Goal: Transaction & Acquisition: Register for event/course

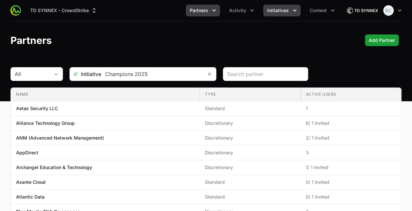
click at [286, 13] on span "Initiatives" at bounding box center [278, 10] width 22 height 7
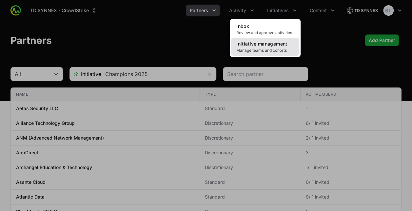
click at [265, 42] on span "Initiative management" at bounding box center [262, 44] width 51 height 6
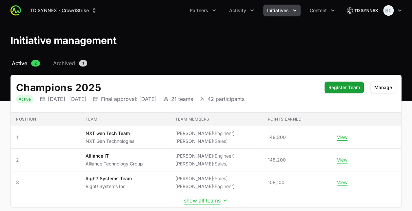
click at [216, 195] on td "show all teams" at bounding box center [206, 200] width 391 height 13
click at [212, 198] on button "show all teams" at bounding box center [206, 201] width 45 height 7
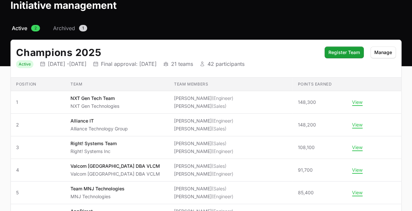
scroll to position [37, 0]
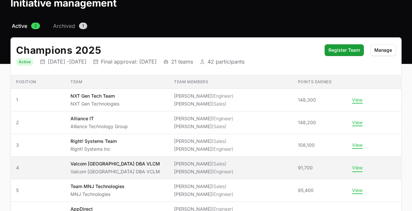
click at [352, 167] on button "View" at bounding box center [357, 168] width 10 height 6
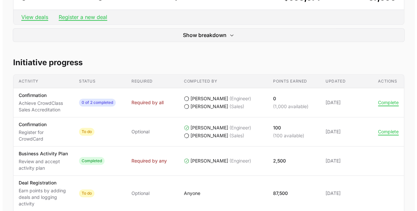
scroll to position [255, 0]
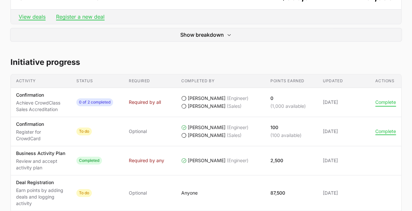
click at [383, 104] on button "Complete" at bounding box center [386, 102] width 21 height 6
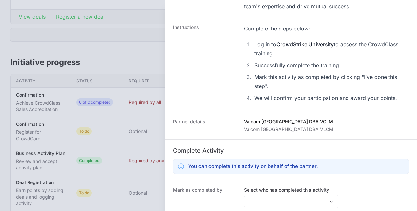
scroll to position [228, 0]
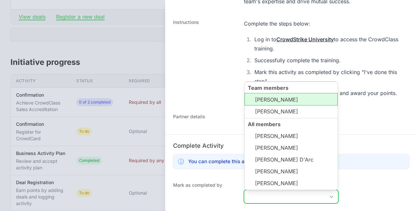
click at [279, 201] on input "Select who has completed this activity" at bounding box center [284, 196] width 81 height 13
click at [291, 100] on li "[PERSON_NAME]" at bounding box center [291, 99] width 93 height 12
type input "[PERSON_NAME],"
click at [275, 104] on li "[PERSON_NAME]" at bounding box center [291, 99] width 93 height 12
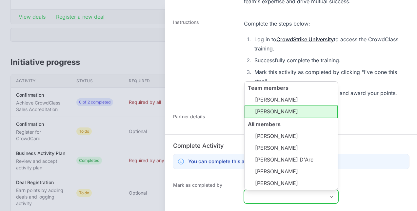
click at [272, 109] on li "[PERSON_NAME]" at bounding box center [291, 112] width 93 height 12
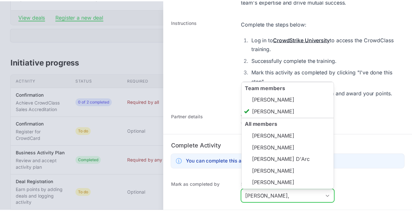
scroll to position [304, 0]
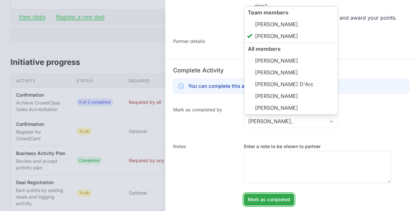
type input "[PERSON_NAME]"
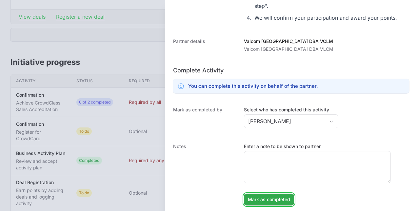
click at [284, 197] on span "Mark as completed" at bounding box center [269, 200] width 42 height 8
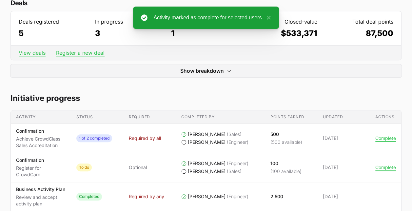
scroll to position [218, 0]
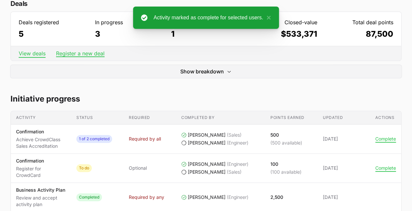
click at [25, 52] on link "View deals" at bounding box center [32, 53] width 27 height 7
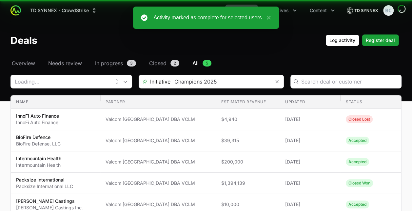
type input "Valcom [GEOGRAPHIC_DATA] DBA VCLM"
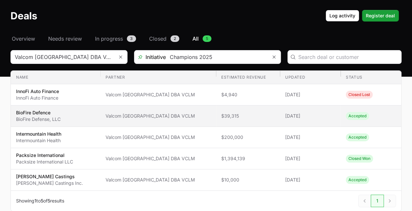
scroll to position [24, 0]
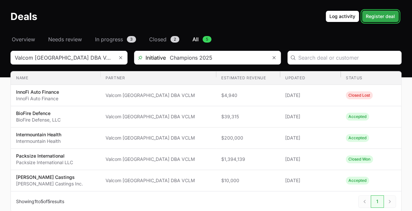
click at [368, 16] on span "Register deal" at bounding box center [380, 16] width 29 height 8
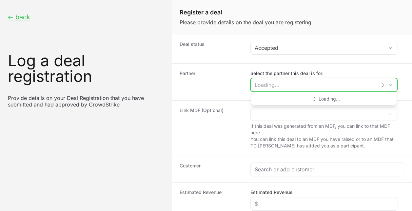
click at [282, 83] on input "Select the partner this deal is for:" at bounding box center [313, 84] width 125 height 13
click at [279, 85] on input "vlcm" at bounding box center [317, 84] width 133 height 13
type input "c"
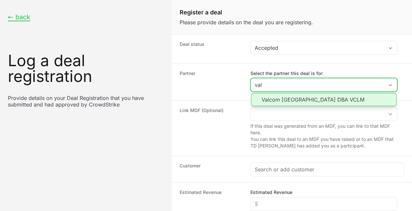
click at [283, 98] on li "Valcom [GEOGRAPHIC_DATA] DBA VCLM" at bounding box center [324, 99] width 146 height 13
type input "Valcom [GEOGRAPHIC_DATA] DBA VCLM"
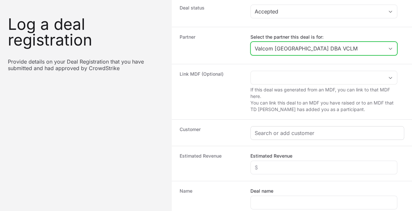
scroll to position [37, 0]
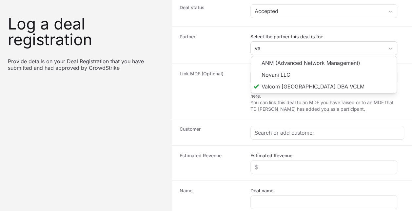
type input "Valcom [GEOGRAPHIC_DATA] DBA VCLM"
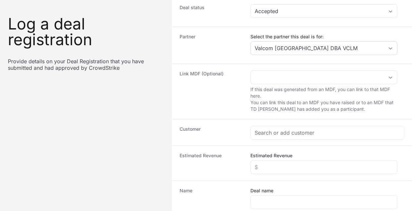
click at [226, 115] on div "Link MDF (Optional) If this deal was generated from an MDF, you can link to tha…" at bounding box center [292, 91] width 241 height 55
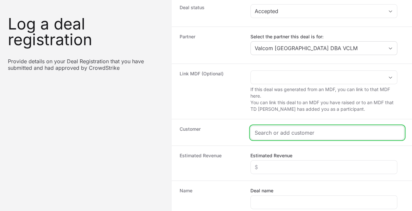
click at [281, 131] on input "Create activity form" at bounding box center [327, 133] width 145 height 8
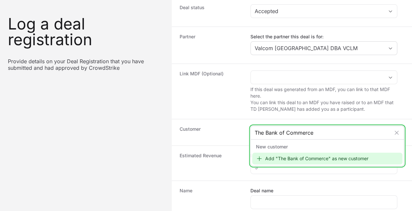
type input "The Bank of Commerce"
click at [269, 156] on div "Add "The Bank of Commerce" as new customer" at bounding box center [327, 159] width 151 height 12
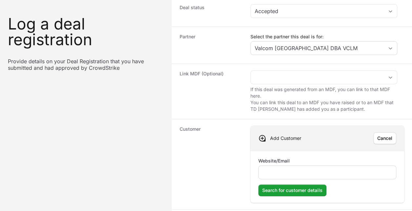
click at [276, 166] on div "Create activity form" at bounding box center [328, 173] width 138 height 14
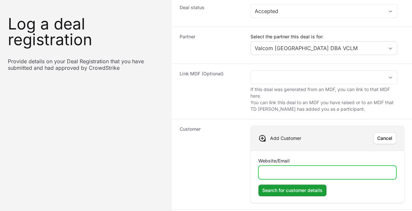
click at [278, 171] on input "Website/Email" at bounding box center [328, 173] width 130 height 8
paste input "[DOMAIN_NAME]"
type input "[DOMAIN_NAME]"
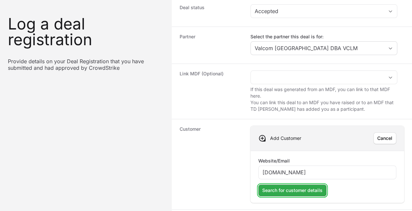
click at [309, 189] on span "Search for customer details" at bounding box center [292, 191] width 60 height 8
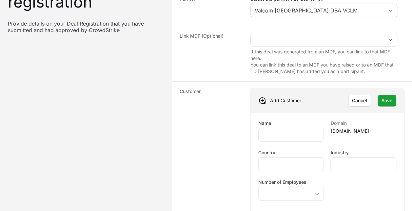
scroll to position [74, 0]
click at [392, 100] on span "Save" at bounding box center [387, 101] width 11 height 8
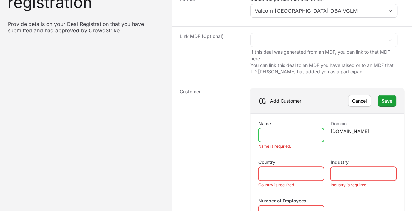
click at [303, 134] on input "Name" at bounding box center [291, 135] width 57 height 8
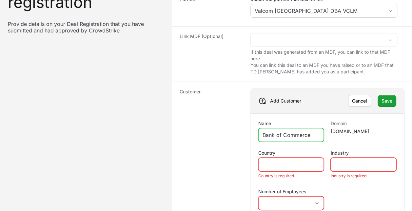
type input "Bank of Commerce"
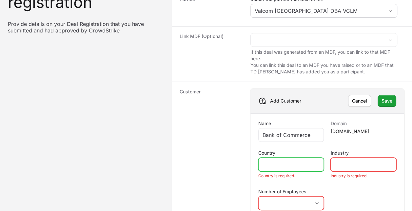
click at [282, 162] on input "Country" at bounding box center [291, 165] width 57 height 8
type input "[GEOGRAPHIC_DATA]"
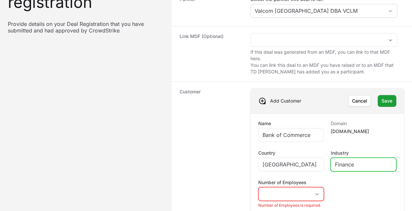
type input "Finance"
click at [291, 203] on li "Number of Employees is required." at bounding box center [292, 205] width 66 height 5
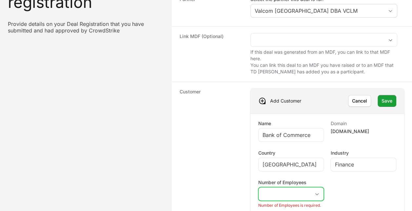
click at [304, 192] on button "placeholder" at bounding box center [291, 194] width 65 height 13
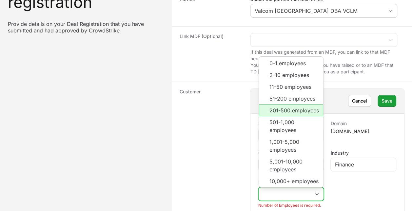
click at [302, 107] on li "201-500 employees" at bounding box center [291, 111] width 65 height 12
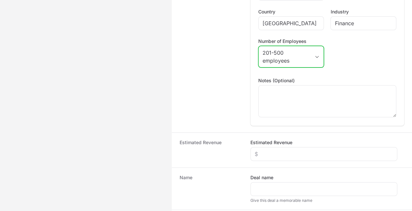
scroll to position [146, 0]
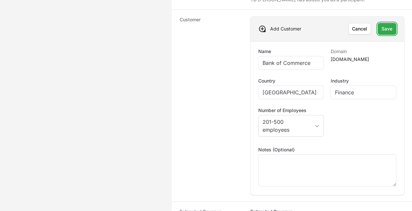
click at [388, 30] on span "Save" at bounding box center [387, 29] width 11 height 8
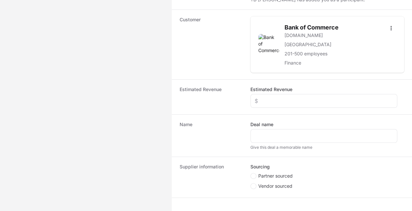
click at [261, 173] on span "Partner sourced" at bounding box center [276, 176] width 34 height 7
click at [251, 173] on input "Partner sourced" at bounding box center [251, 173] width 1 height 1
radio input "true"
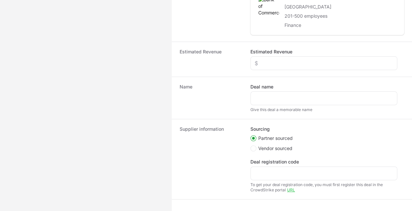
scroll to position [184, 0]
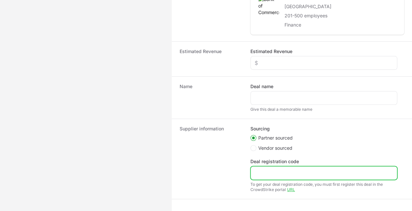
click at [269, 173] on input "Deal registration code" at bounding box center [324, 173] width 138 height 8
paste input "DR-a9750fa3"
click at [262, 170] on input "DR-a9750fa3" at bounding box center [324, 173] width 138 height 8
type input "DR-a9750fa3"
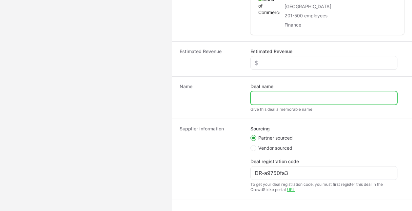
click at [285, 98] on input "Deal name" at bounding box center [324, 98] width 138 height 8
type input "Bank of Commerce"
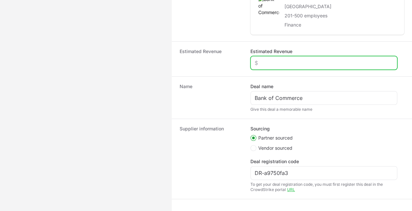
click at [275, 59] on input "Estimated Revenue" at bounding box center [324, 63] width 138 height 8
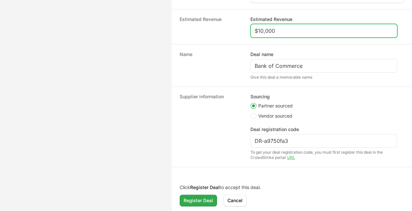
type input "$10,000"
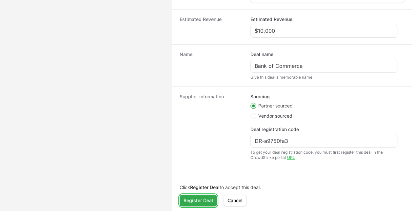
click at [196, 198] on span "Register Deal" at bounding box center [199, 201] width 30 height 8
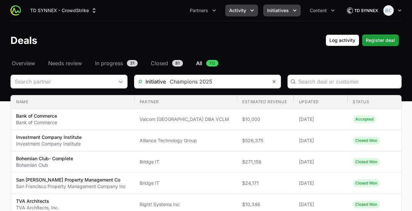
click at [282, 11] on span "Initiatives" at bounding box center [278, 10] width 22 height 7
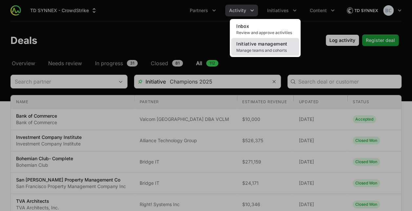
click at [272, 48] on span "Manage teams and cohorts" at bounding box center [266, 50] width 58 height 5
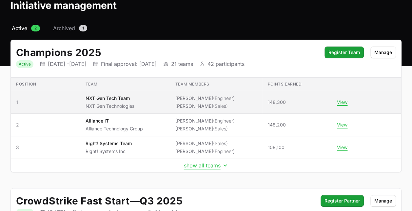
scroll to position [35, 0]
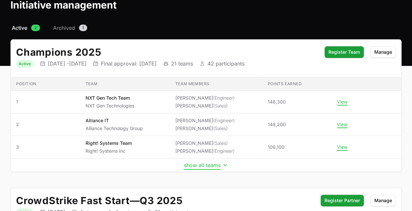
click at [199, 166] on button "show all teams" at bounding box center [206, 165] width 45 height 7
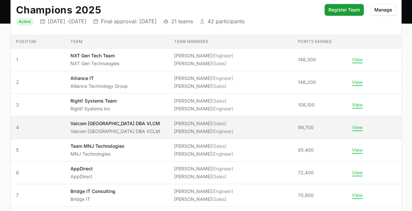
scroll to position [77, 0]
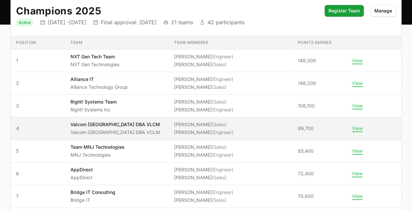
click at [347, 131] on td "View" at bounding box center [374, 128] width 54 height 23
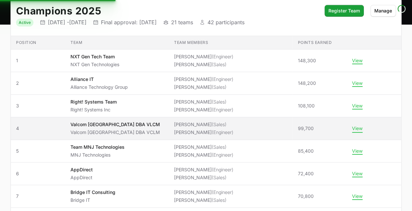
click at [352, 129] on button "View" at bounding box center [357, 129] width 10 height 6
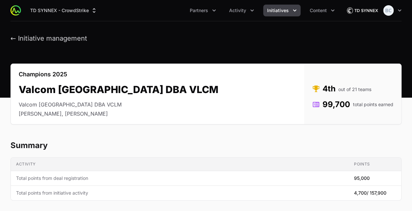
scroll to position [18, 0]
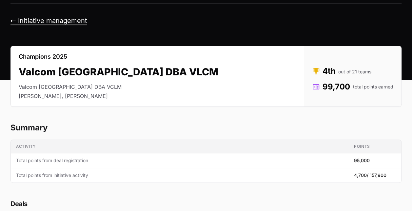
click at [79, 18] on button "← Initiative management" at bounding box center [48, 21] width 77 height 8
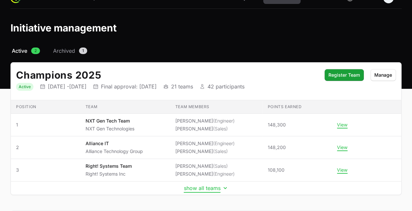
scroll to position [12, 0]
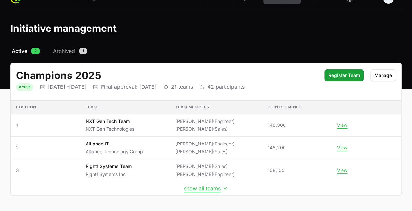
click at [193, 191] on td "show all teams" at bounding box center [206, 188] width 391 height 13
click at [193, 187] on button "show all teams" at bounding box center [206, 188] width 45 height 7
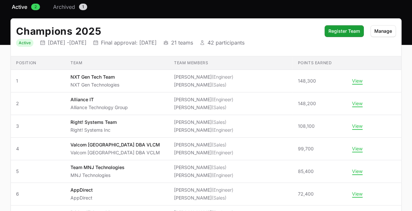
scroll to position [56, 0]
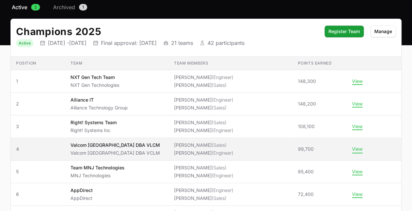
click at [352, 149] on button "View" at bounding box center [357, 149] width 10 height 6
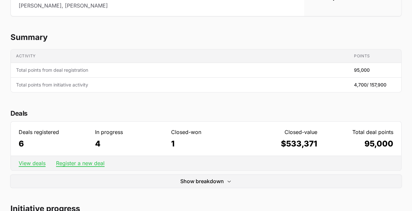
scroll to position [109, 0]
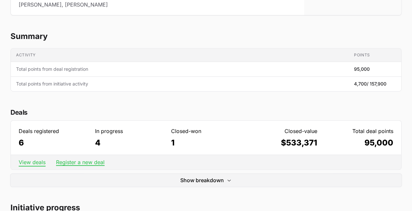
click at [34, 160] on link "View deals" at bounding box center [32, 162] width 27 height 7
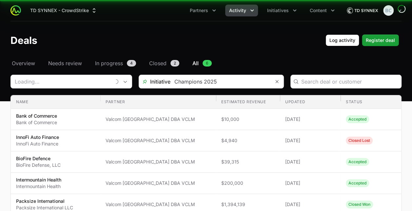
type input "Valcom [GEOGRAPHIC_DATA] DBA VCLM"
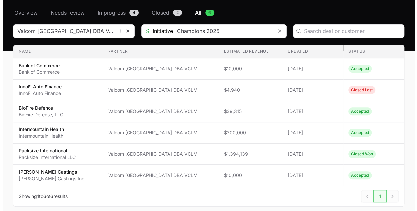
scroll to position [53, 0]
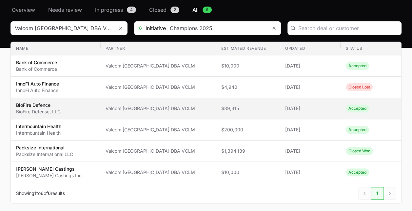
click at [297, 106] on span "[DATE]" at bounding box center [310, 108] width 50 height 7
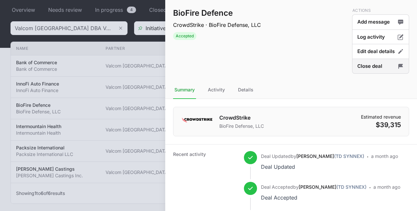
click at [364, 69] on button "Close deal" at bounding box center [380, 66] width 57 height 15
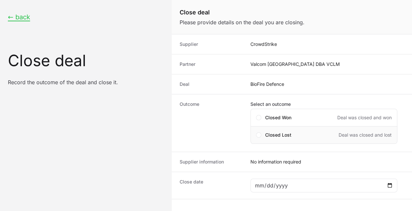
click at [271, 133] on span "Closed Lost" at bounding box center [278, 135] width 26 height 7
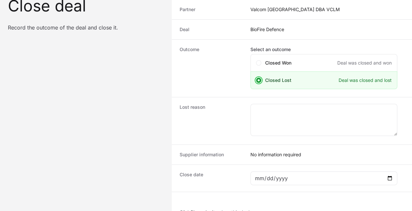
scroll to position [54, 0]
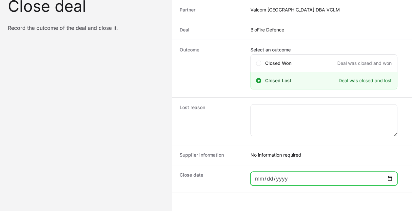
click at [387, 175] on input "Close deal form" at bounding box center [324, 179] width 138 height 8
type input "[DATE]"
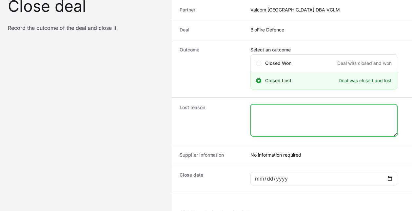
click at [284, 111] on textarea "Close deal form" at bounding box center [324, 120] width 146 height 31
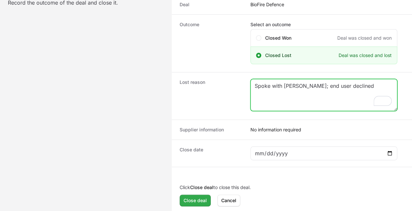
type textarea "Spoke with [PERSON_NAME]; end user declined"
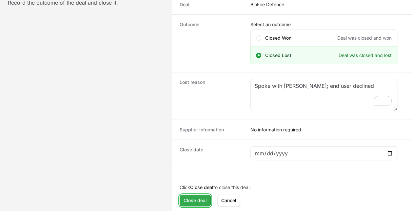
click at [192, 199] on span "Close deal" at bounding box center [195, 201] width 23 height 8
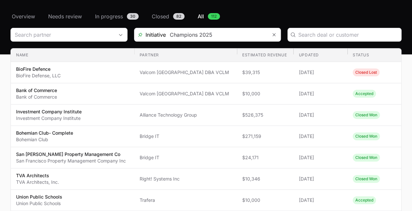
scroll to position [46, 0]
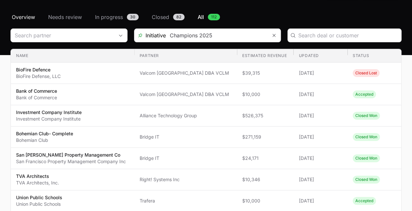
click at [31, 19] on span "Overview" at bounding box center [23, 17] width 23 height 8
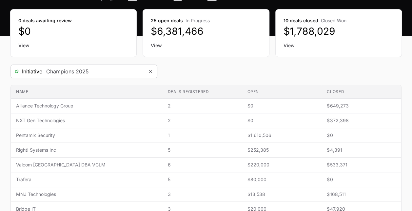
scroll to position [66, 0]
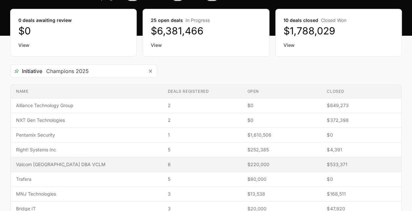
click at [82, 165] on span "Valcom [GEOGRAPHIC_DATA] DBA VCLM" at bounding box center [86, 164] width 141 height 7
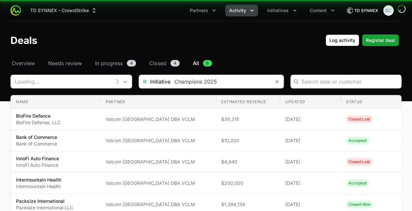
type input "Valcom [GEOGRAPHIC_DATA] DBA VCLM"
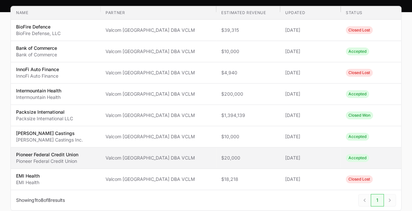
scroll to position [89, 0]
